Goal: Information Seeking & Learning: Learn about a topic

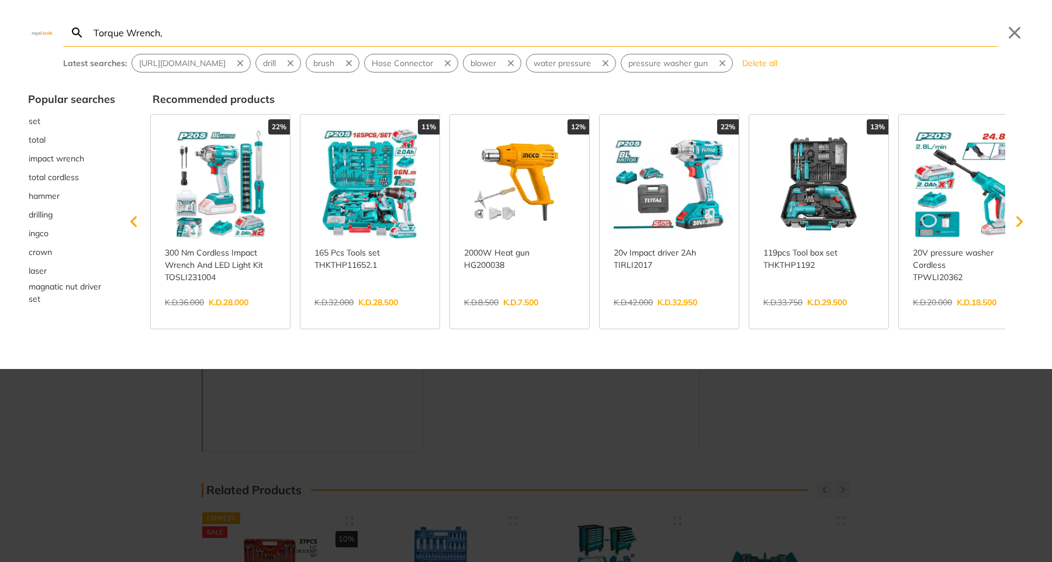
type input "Torque Wrench,"
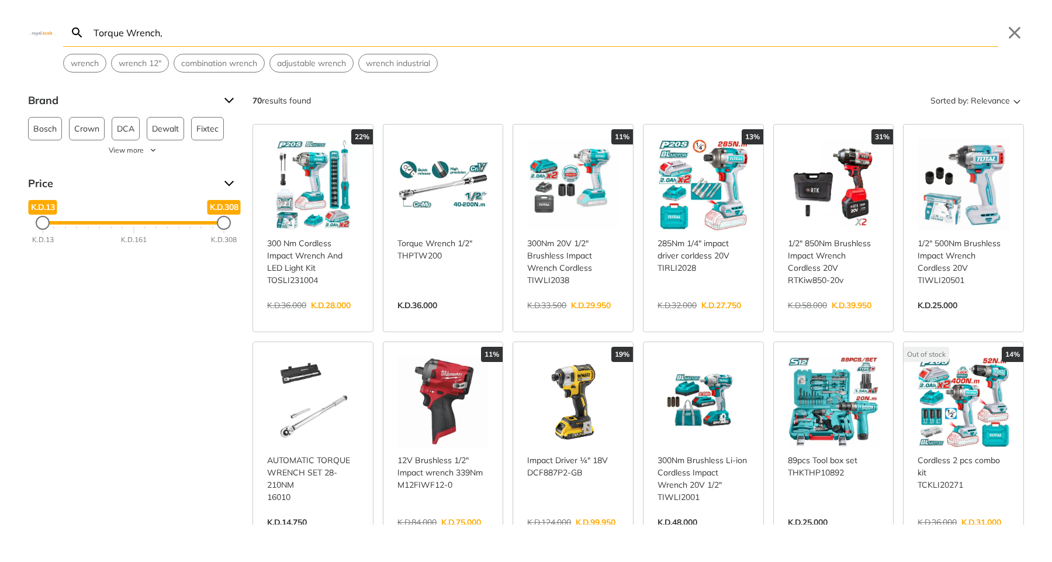
click at [354, 33] on input "Torque Wrench," at bounding box center [544, 32] width 907 height 27
type input "Torque Wrench"
click at [900, 40] on input "Torque Wrench" at bounding box center [544, 32] width 907 height 27
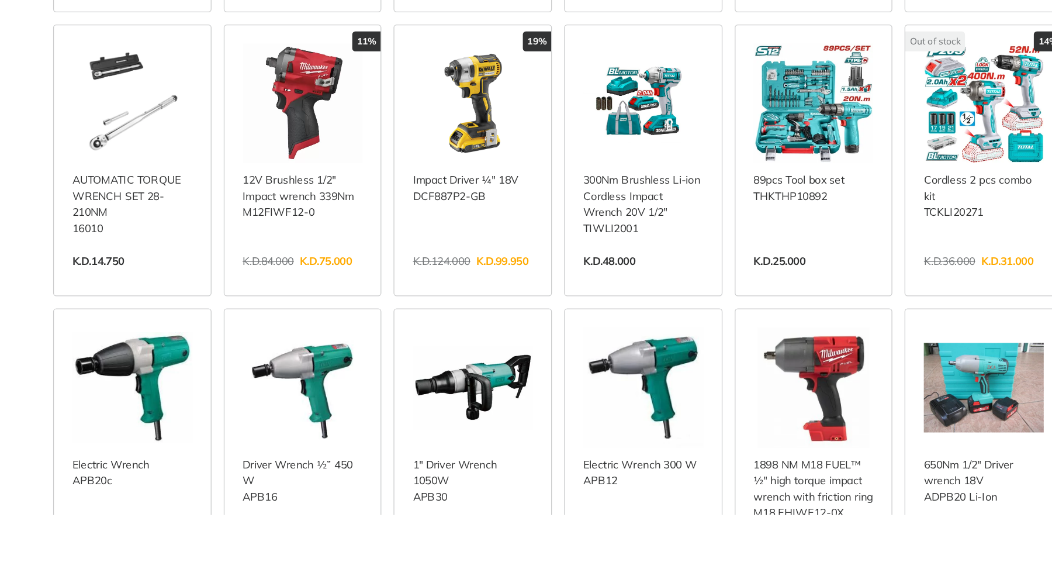
scroll to position [203, 0]
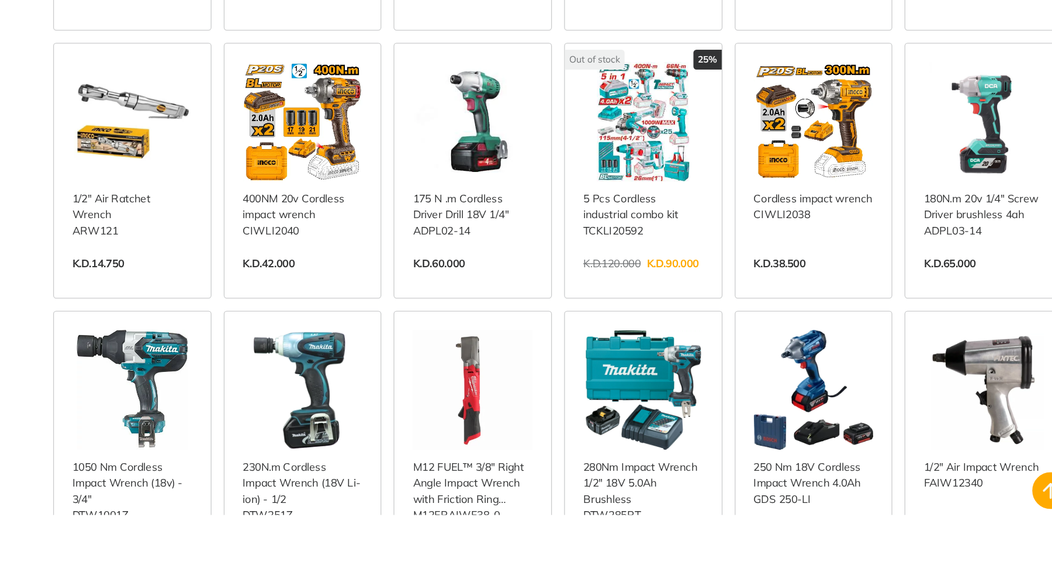
scroll to position [846, 0]
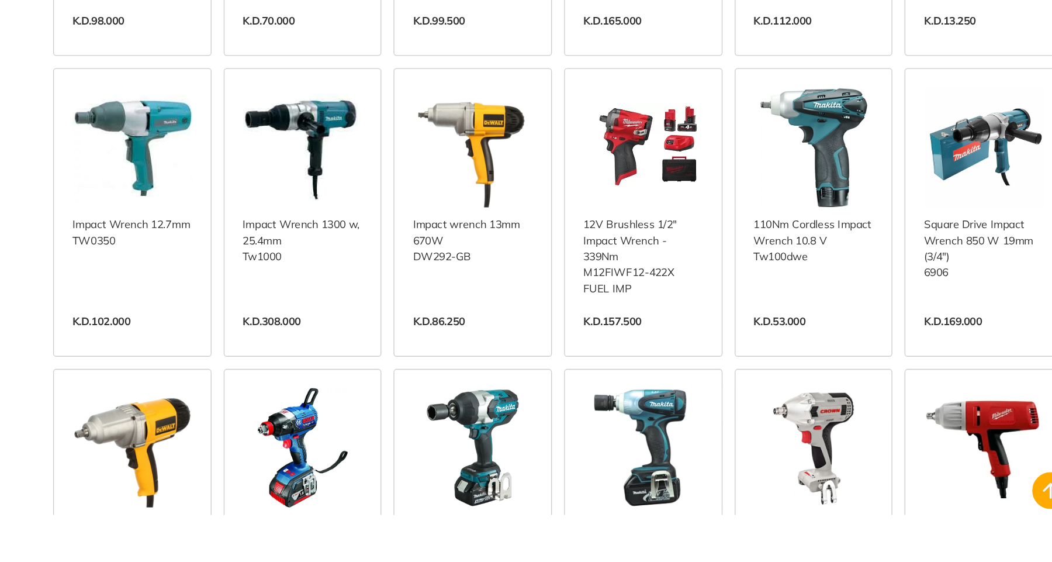
scroll to position [1236, 0]
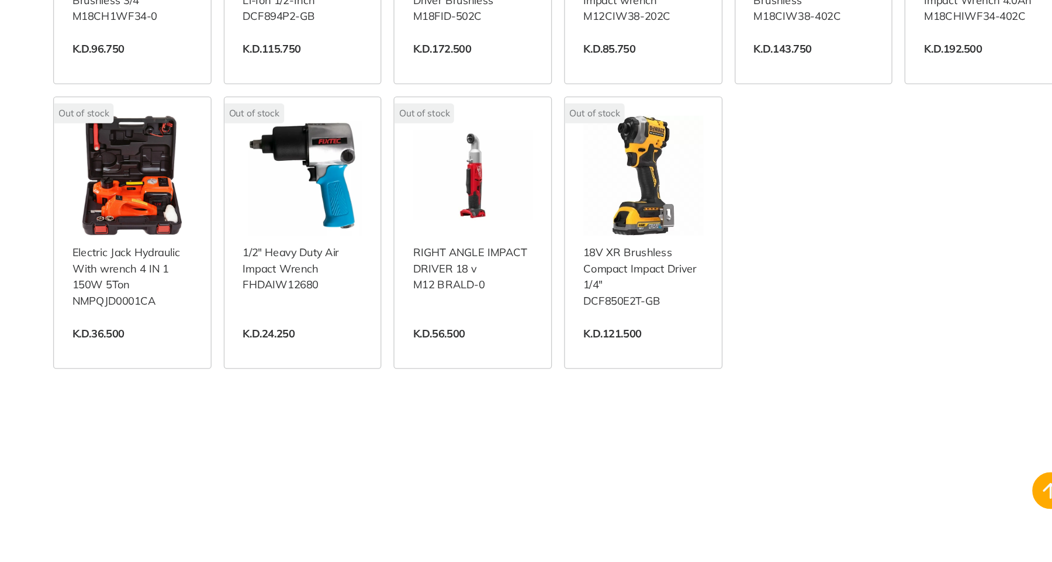
scroll to position [2333, 0]
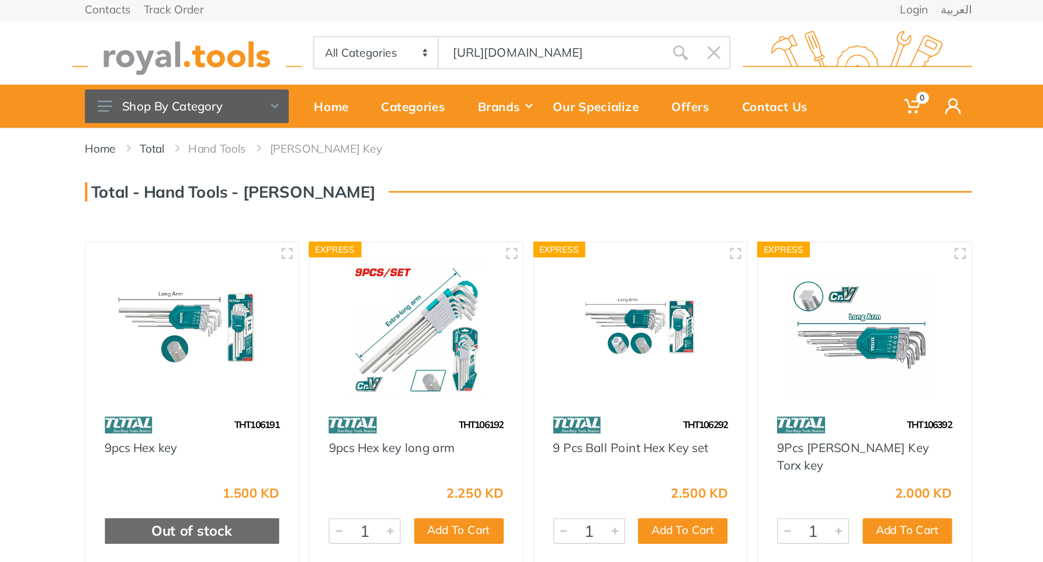
scroll to position [0, 144]
type input "[URL][DOMAIN_NAME]"
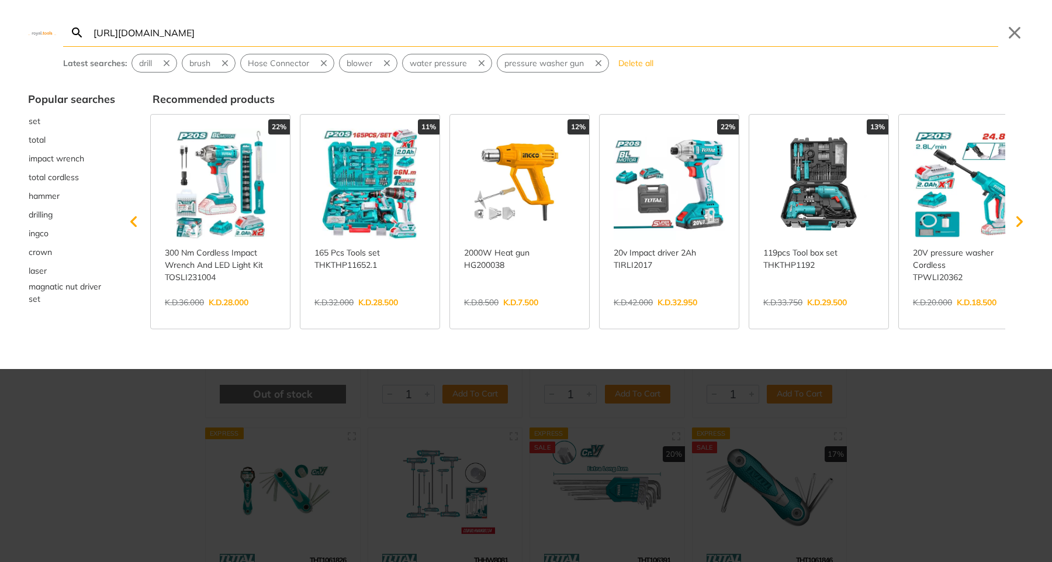
type input "[URL][DOMAIN_NAME]"
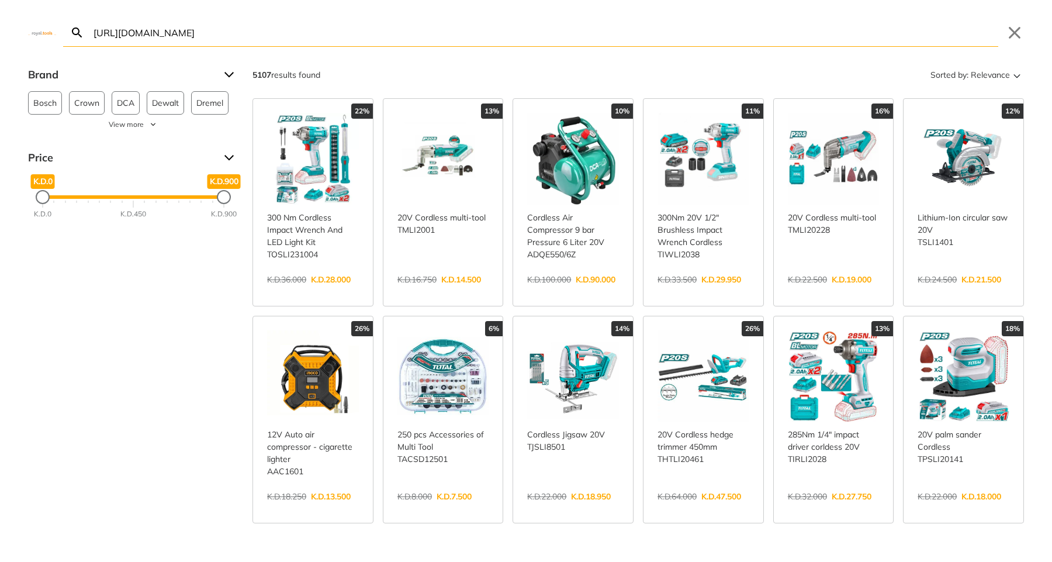
click at [330, 292] on link "View more →" at bounding box center [313, 292] width 92 height 0
